Goal: Find specific page/section: Find specific page/section

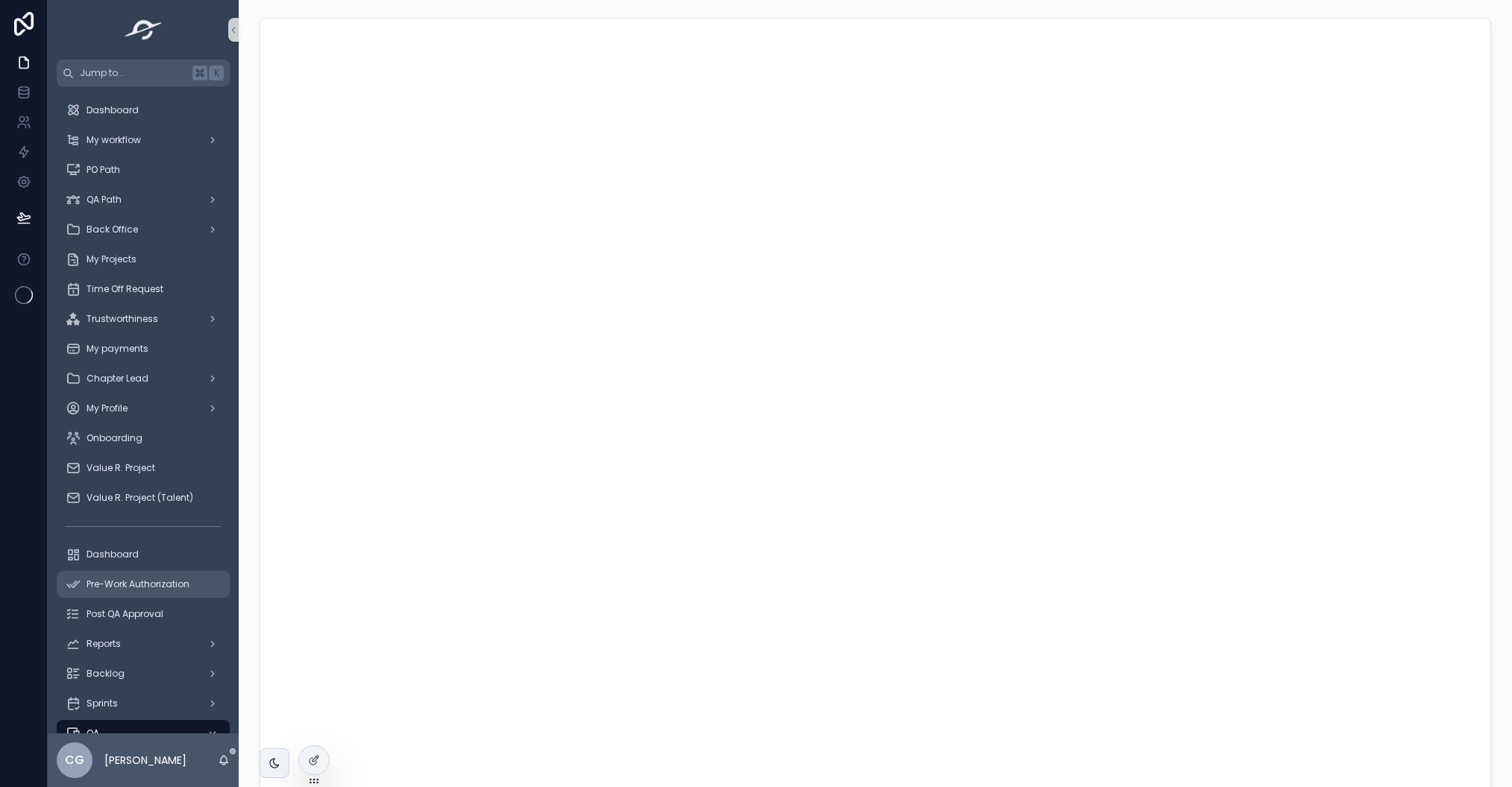
click at [194, 585] on div "Pre-Work Authorization" at bounding box center [143, 584] width 156 height 24
click at [316, 729] on icon at bounding box center [314, 729] width 12 height 12
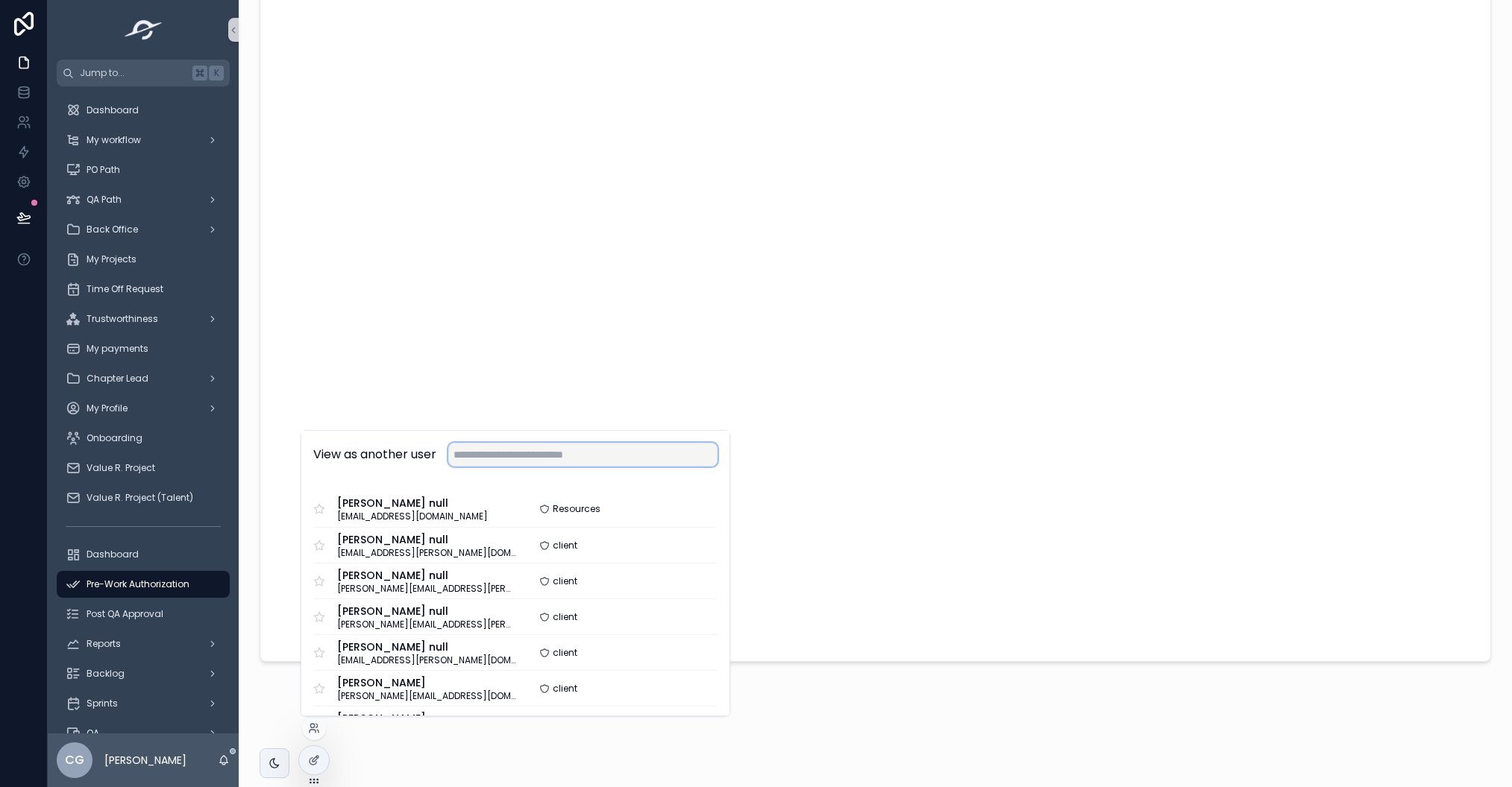
click at [554, 460] on input "text" at bounding box center [583, 454] width 269 height 24
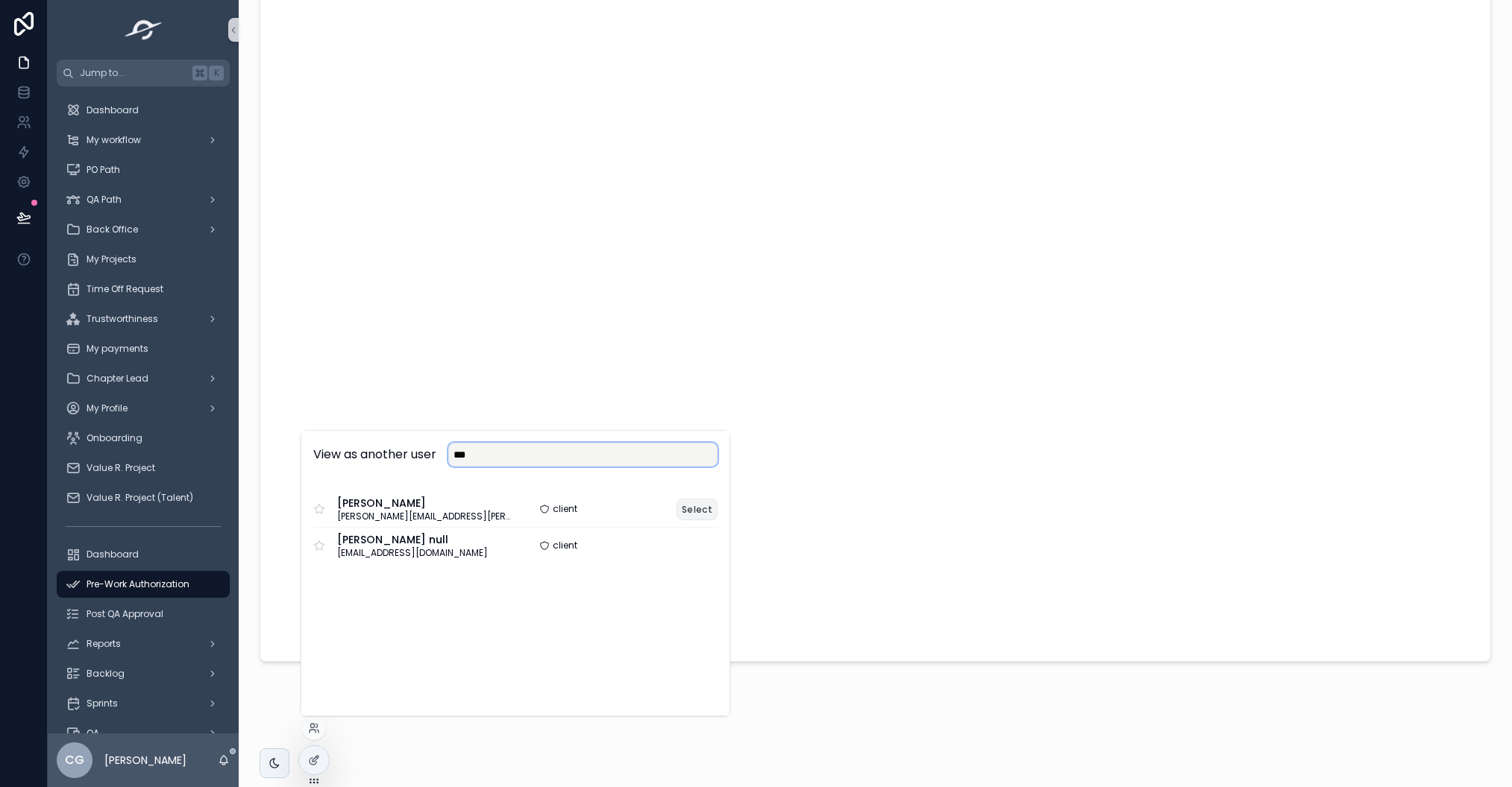
type input "***"
click at [686, 507] on button "Select" at bounding box center [697, 510] width 41 height 22
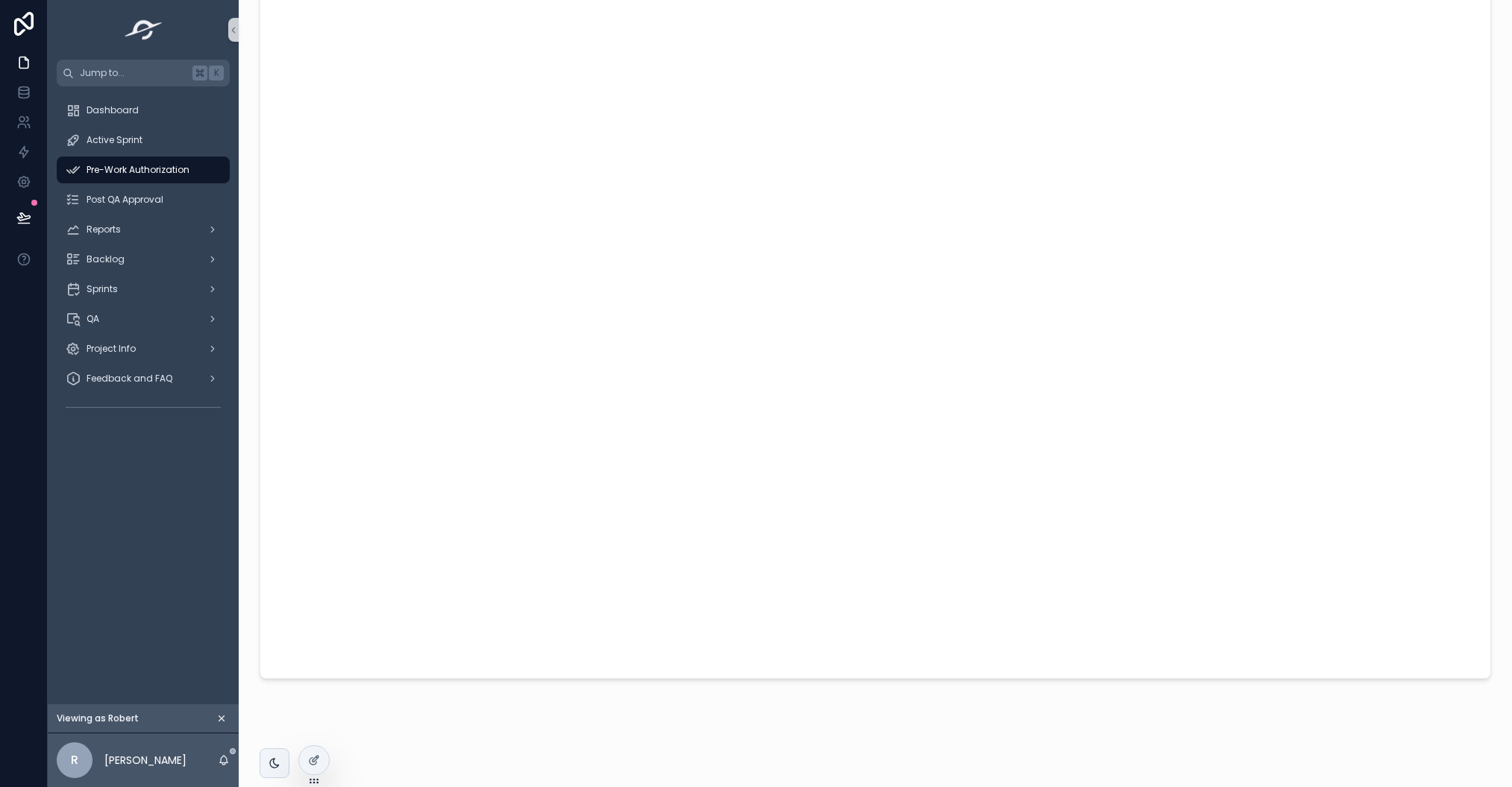
scroll to position [145, 0]
